Goal: Task Accomplishment & Management: Manage account settings

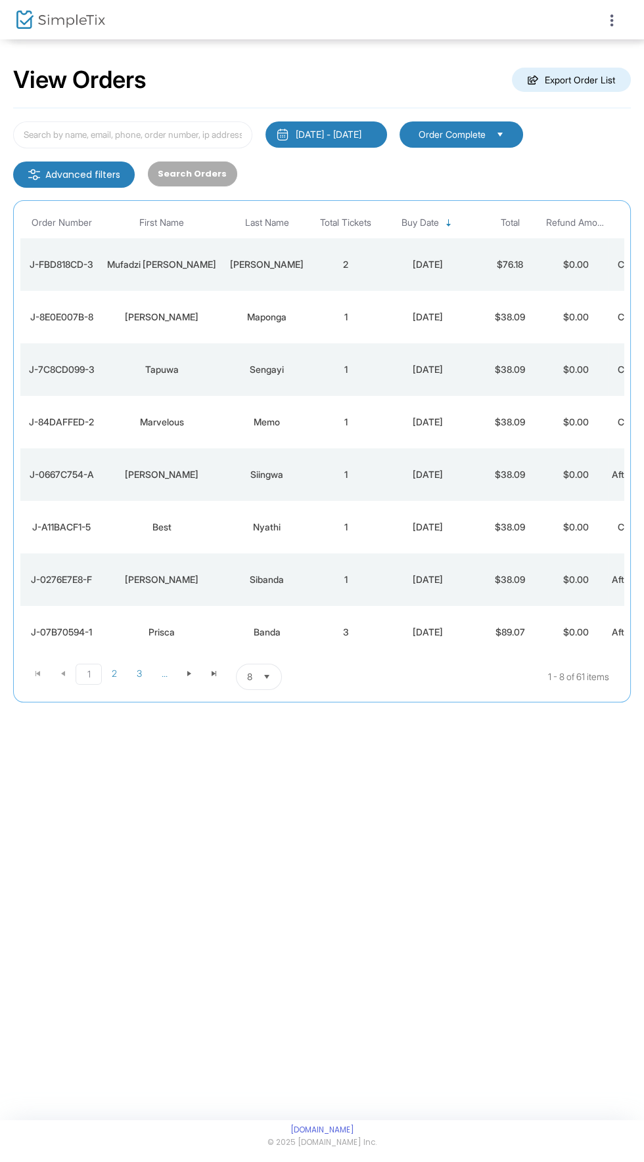
click at [612, 24] on icon at bounding box center [612, 20] width 12 height 16
click at [626, 51] on img at bounding box center [618, 56] width 20 height 20
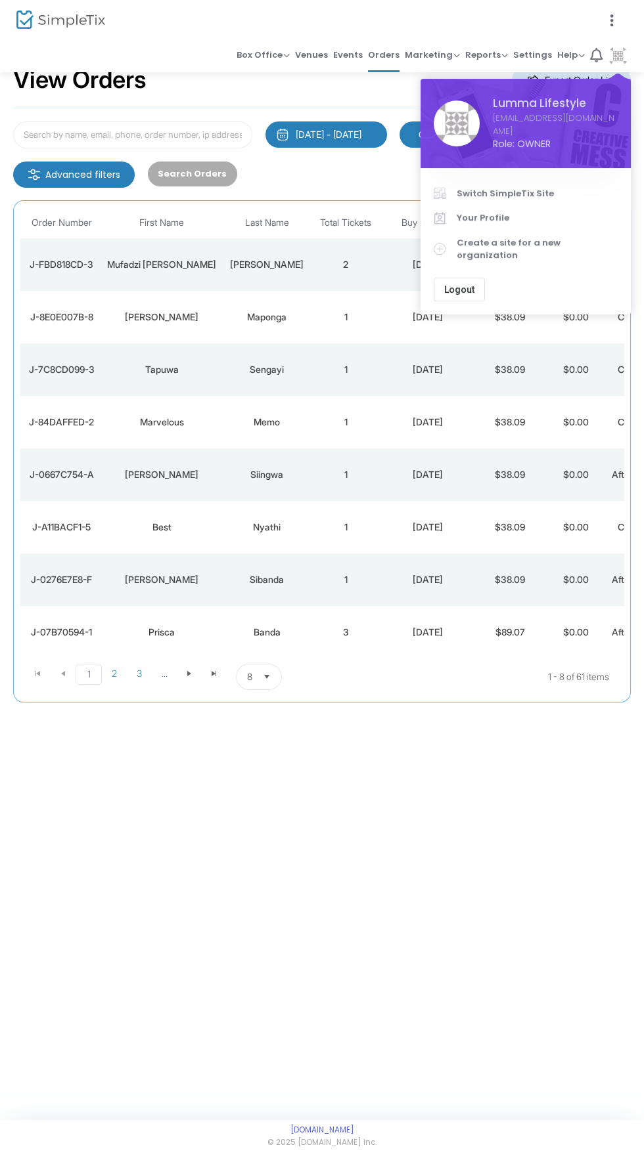
click at [523, 196] on span "Switch SimpleTix Site" at bounding box center [536, 193] width 161 height 13
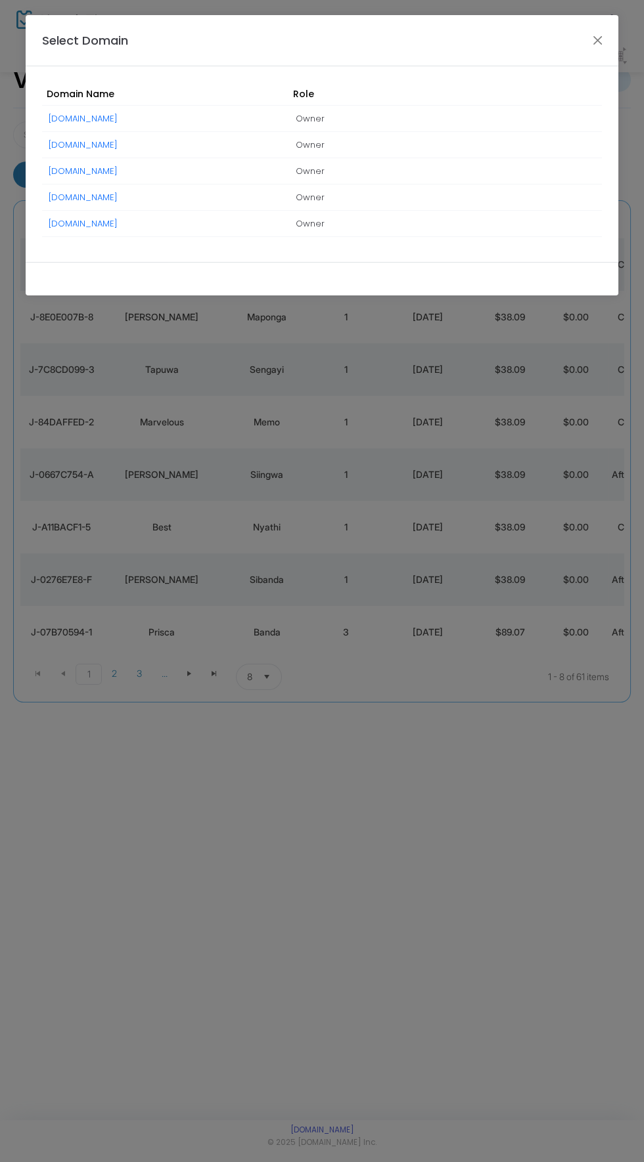
click at [118, 146] on link "[DOMAIN_NAME]" at bounding box center [83, 145] width 69 height 12
